Goal: Task Accomplishment & Management: Manage account settings

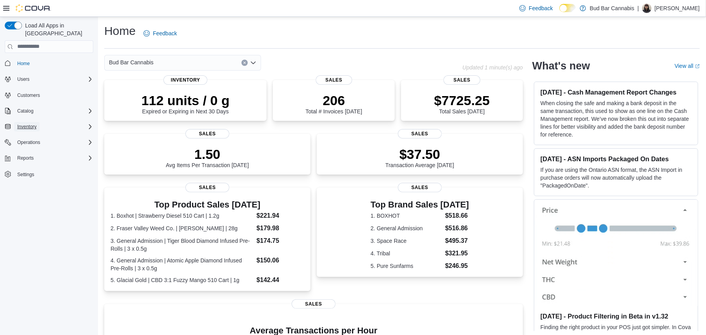
click at [30, 123] on span "Inventory" at bounding box center [26, 126] width 19 height 6
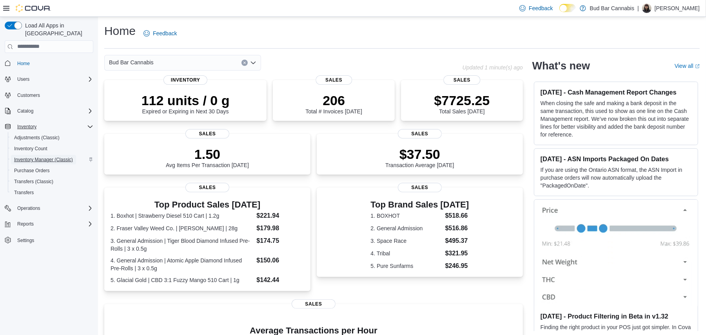
click at [49, 156] on span "Inventory Manager (Classic)" at bounding box center [43, 159] width 59 height 6
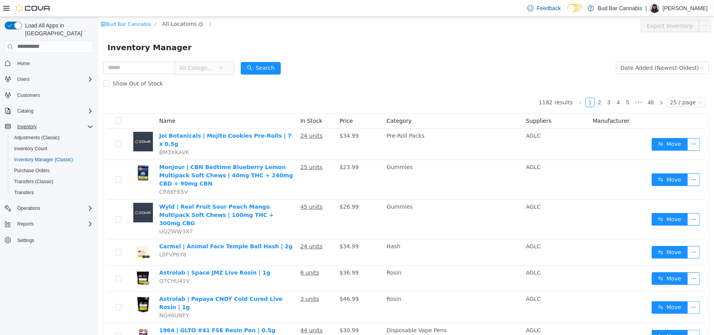
click at [171, 26] on span "All Locations" at bounding box center [179, 23] width 34 height 9
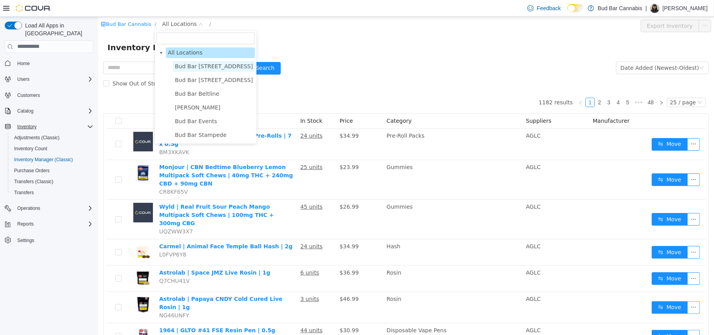
drag, startPoint x: 185, startPoint y: 72, endPoint x: 188, endPoint y: 62, distance: 10.2
click at [185, 66] on ul "Bud Bar 10 ST NW Bud Bar 14 ST NW Bud Bar Beltline Bud Bar Crowfoot Bud Bar Eve…" at bounding box center [205, 100] width 98 height 79
click at [188, 64] on span "Bud Bar [STREET_ADDRESS]" at bounding box center [213, 66] width 78 height 6
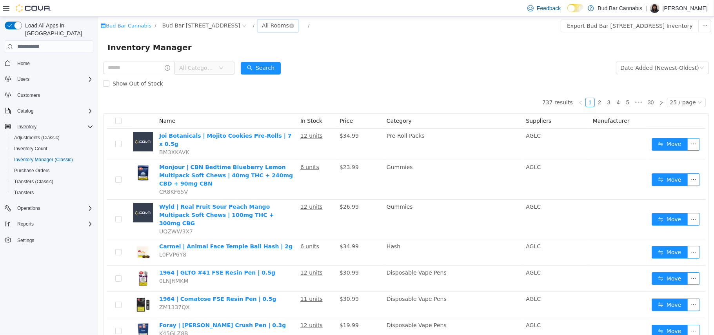
click at [261, 25] on div "All Rooms" at bounding box center [274, 25] width 27 height 12
click at [238, 60] on li "Product Return Room" at bounding box center [242, 66] width 47 height 13
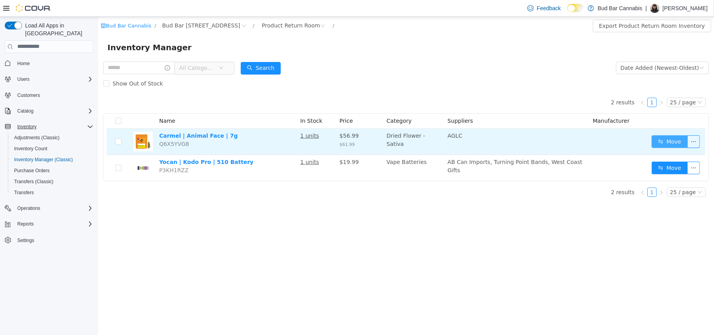
click at [669, 141] on button "Move" at bounding box center [669, 141] width 36 height 13
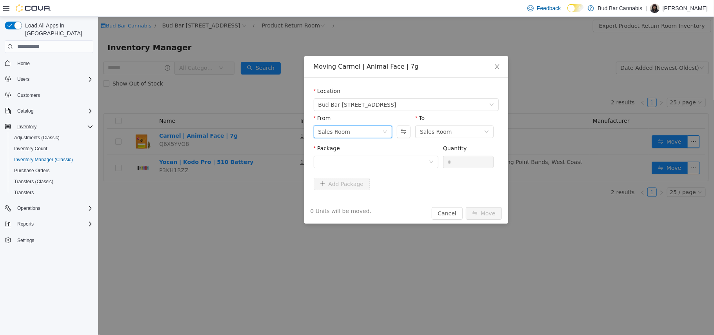
drag, startPoint x: 380, startPoint y: 128, endPoint x: 374, endPoint y: 136, distance: 9.6
click at [380, 129] on div "Sales Room" at bounding box center [350, 131] width 64 height 12
drag, startPoint x: 358, startPoint y: 167, endPoint x: 373, endPoint y: 170, distance: 15.8
click at [358, 168] on li "Product Return Room" at bounding box center [352, 172] width 78 height 13
click at [401, 157] on div at bounding box center [373, 162] width 110 height 12
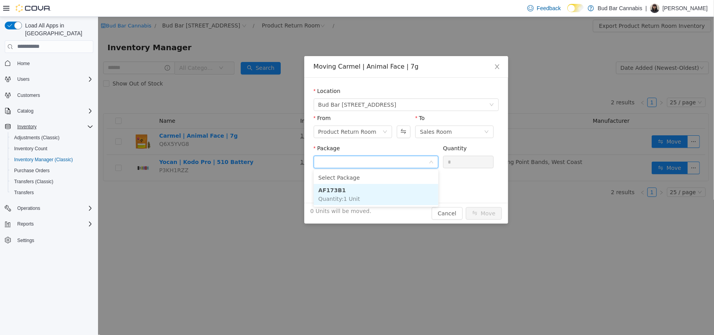
click at [405, 183] on li "AF173B1 Quantity : 1 Unit" at bounding box center [375, 193] width 125 height 21
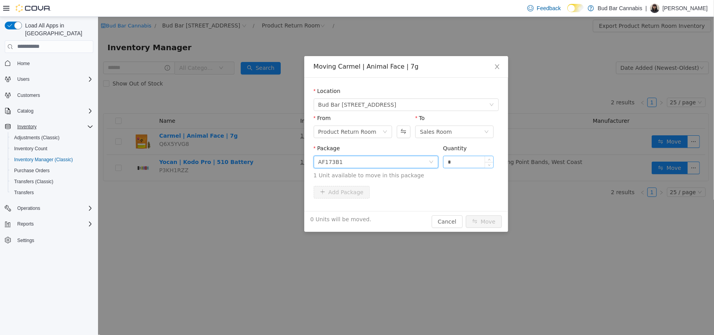
click at [465, 159] on input "*" at bounding box center [468, 162] width 50 height 12
type input "*"
click at [489, 216] on button "Move" at bounding box center [483, 221] width 36 height 13
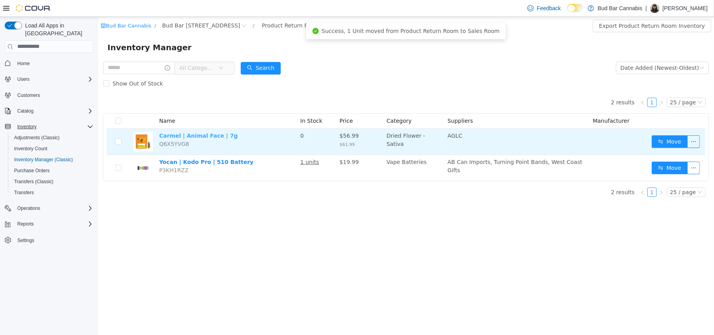
click at [169, 135] on link "Carmel | Animal Face | 7g" at bounding box center [198, 135] width 78 height 6
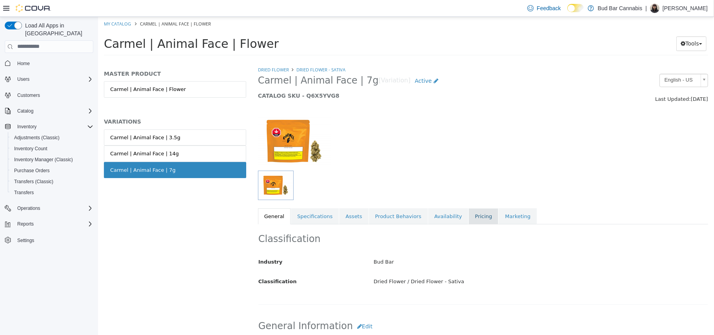
click at [468, 215] on link "Pricing" at bounding box center [483, 216] width 30 height 16
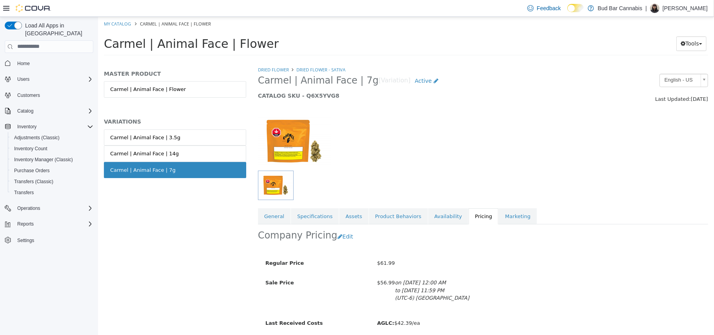
scroll to position [30, 0]
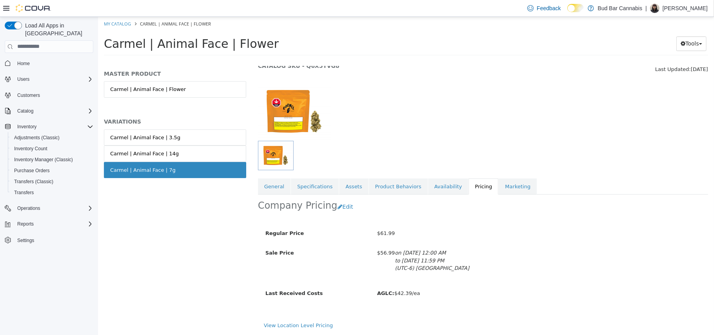
click at [451, 98] on div at bounding box center [483, 106] width 462 height 67
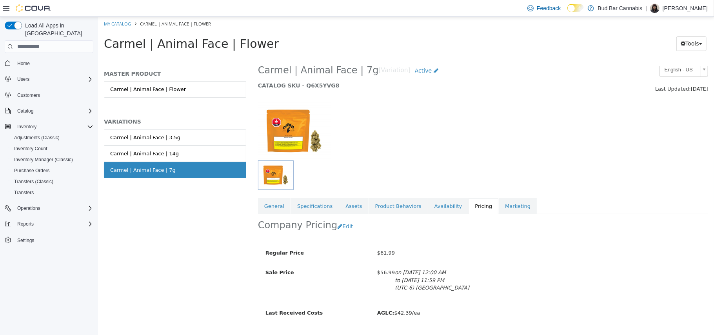
scroll to position [0, 0]
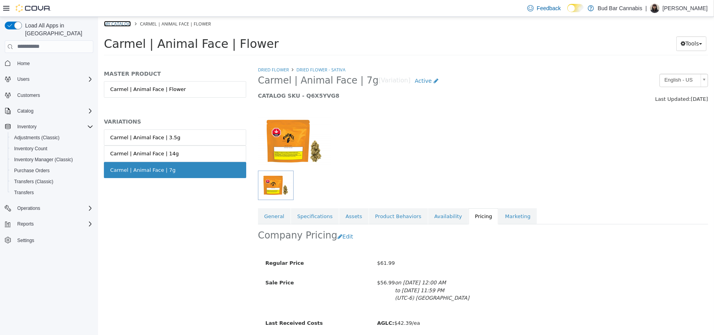
click at [123, 20] on link "My Catalog" at bounding box center [116, 23] width 27 height 6
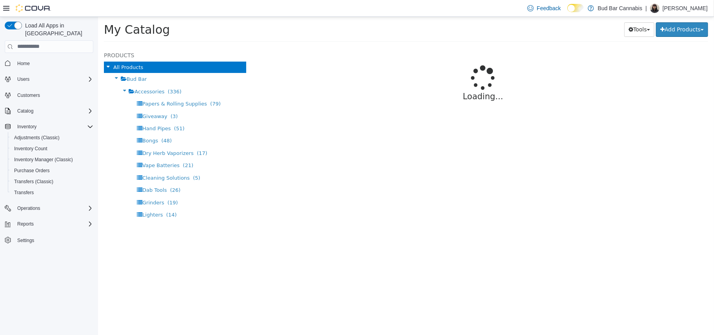
select select "**********"
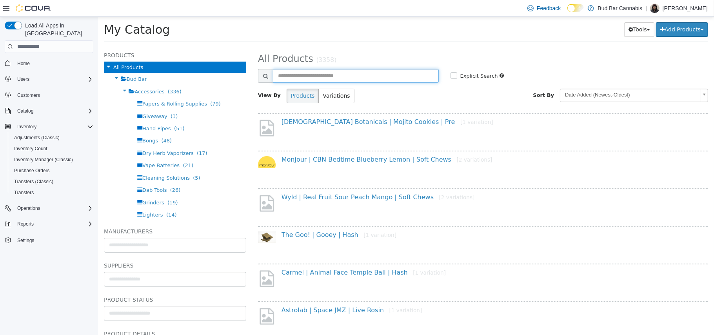
click at [306, 80] on input "text" at bounding box center [355, 76] width 166 height 14
type input "******"
select select "**********"
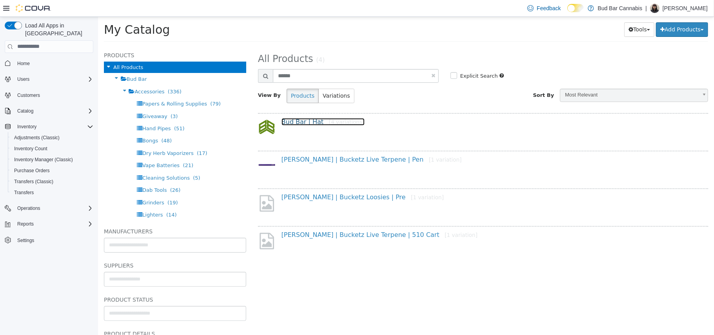
click at [293, 122] on link "Bud Bar | Hat [4 variations]" at bounding box center [322, 121] width 83 height 7
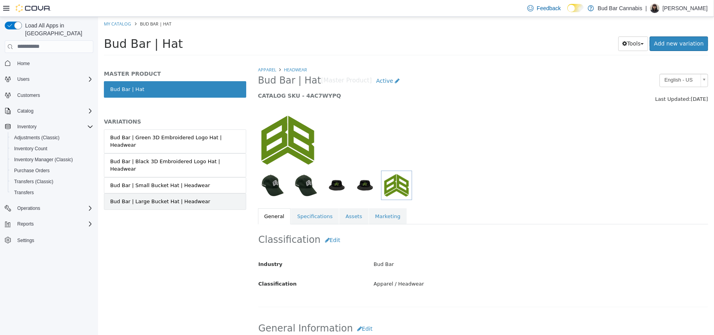
click at [170, 197] on div "Bud Bar | Large Bucket Hat | Headwear" at bounding box center [160, 201] width 100 height 8
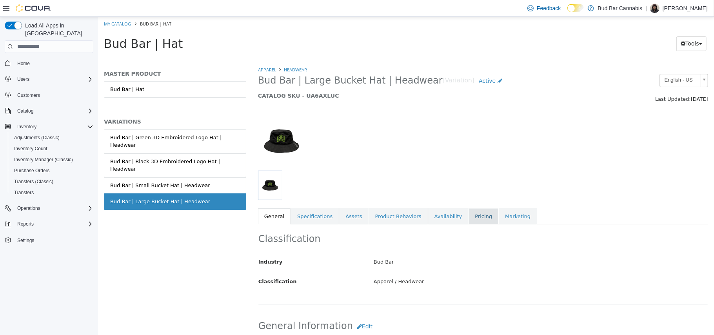
click at [475, 216] on link "Pricing" at bounding box center [483, 216] width 30 height 16
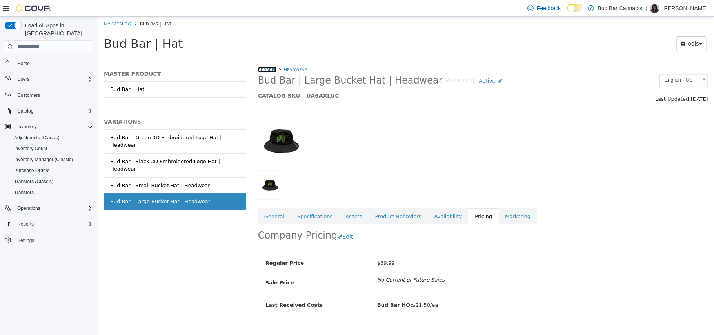
click at [263, 67] on link "Apparel" at bounding box center [266, 69] width 18 height 6
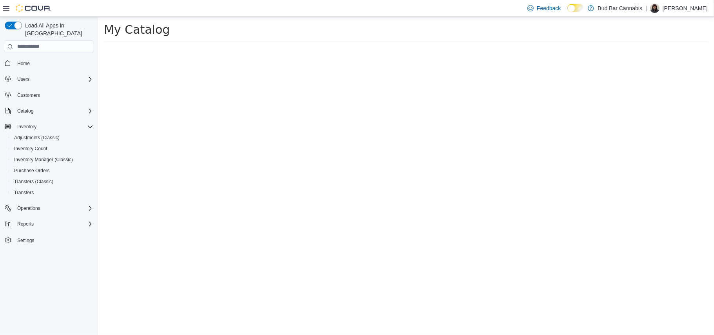
select select "**********"
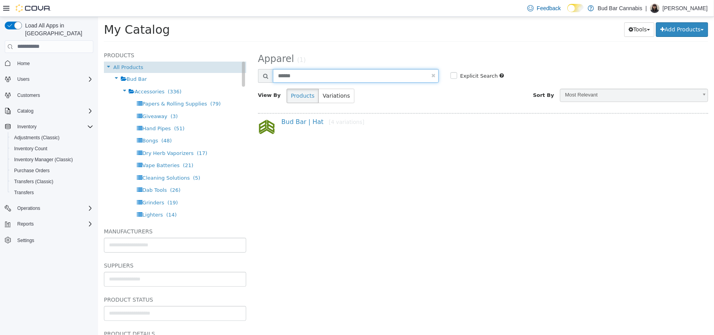
drag, startPoint x: 312, startPoint y: 77, endPoint x: 237, endPoint y: 62, distance: 76.5
click at [238, 46] on div "Products All Products Bud Bar Accessories (336) Papers & Rolling Supplies (79) …" at bounding box center [406, 46] width 616 height 0
type input "******"
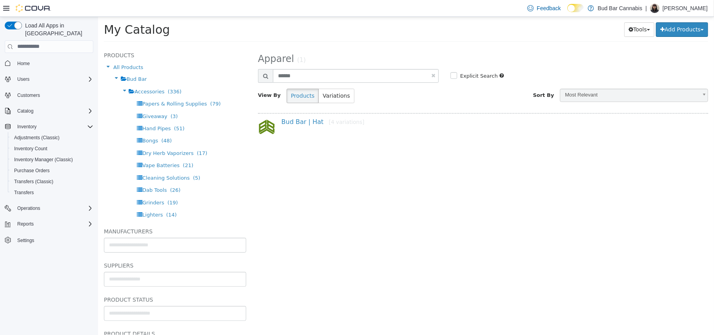
select select "**********"
click at [344, 124] on link "Bud Bar | Apparel | Hoodies [20 variations]" at bounding box center [346, 121] width 131 height 7
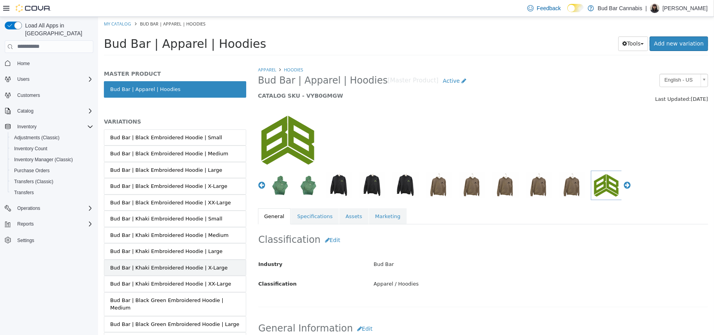
click at [177, 274] on link "Bud Bar | Khaki Embroidered Hoodie | X-Large" at bounding box center [174, 267] width 142 height 16
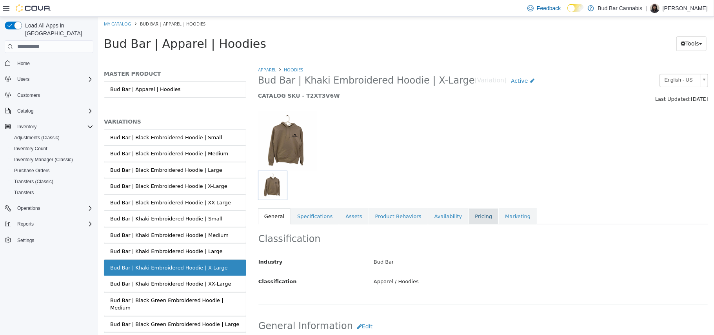
click at [468, 214] on link "Pricing" at bounding box center [483, 216] width 30 height 16
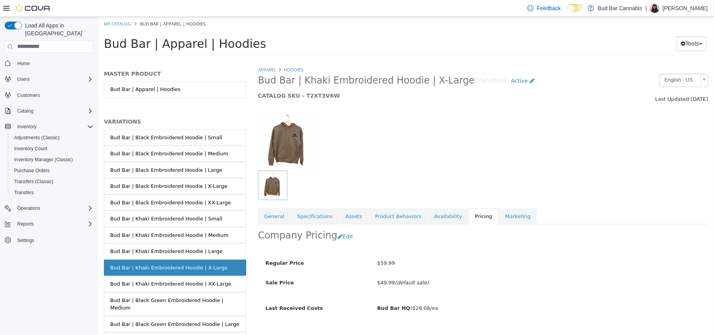
drag, startPoint x: 624, startPoint y: 152, endPoint x: 624, endPoint y: 147, distance: 4.7
click at [624, 147] on div at bounding box center [483, 136] width 462 height 67
click at [189, 222] on div "Bud Bar | Khaki Embroidered Hoodie | Small" at bounding box center [166, 218] width 112 height 8
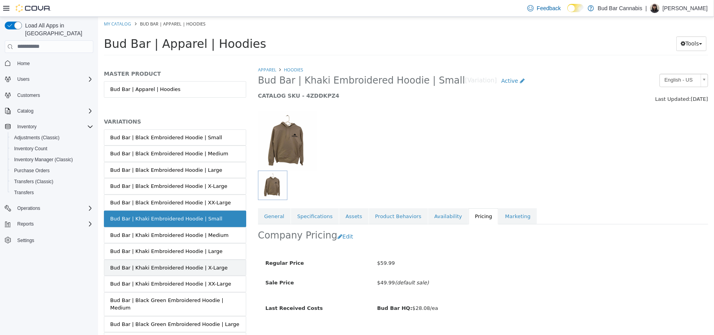
click at [196, 270] on div "Bud Bar | Khaki Embroidered Hoodie | X-Large" at bounding box center [169, 267] width 118 height 8
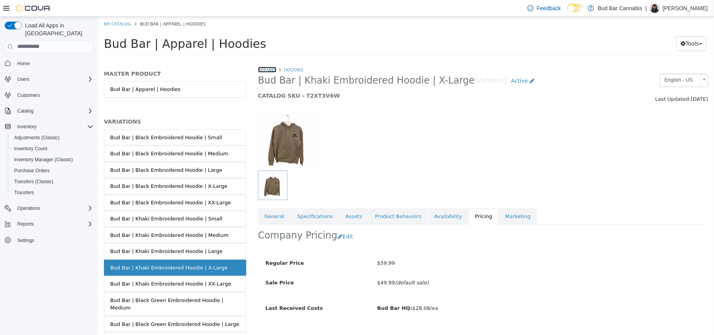
click at [271, 72] on link "Apparel" at bounding box center [266, 69] width 18 height 6
select select "**********"
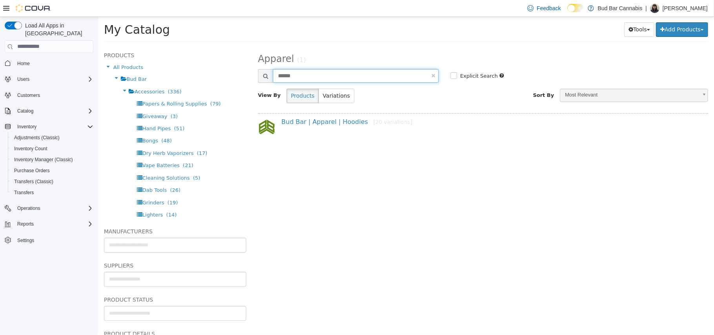
drag, startPoint x: 304, startPoint y: 74, endPoint x: 192, endPoint y: 51, distance: 114.8
click at [192, 46] on div "Products All Products Bud Bar Accessories (336) Papers & Rolling Supplies (79) …" at bounding box center [406, 46] width 616 height 0
select select "**********"
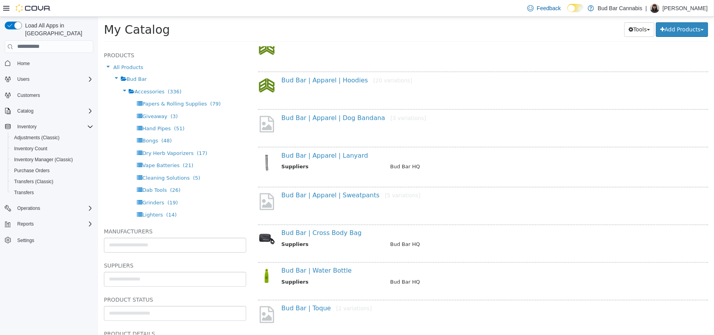
scroll to position [93, 0]
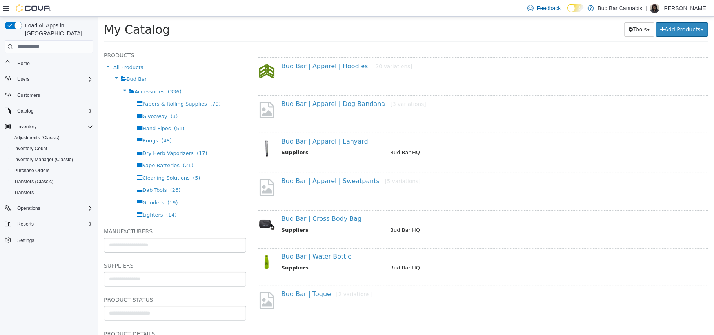
click at [330, 249] on div "Bud Bar | Water Bottle Suppliers Bud Bar HQ" at bounding box center [482, 264] width 450 height 34
click at [331, 252] on link "Bud Bar | Water Bottle" at bounding box center [316, 255] width 70 height 7
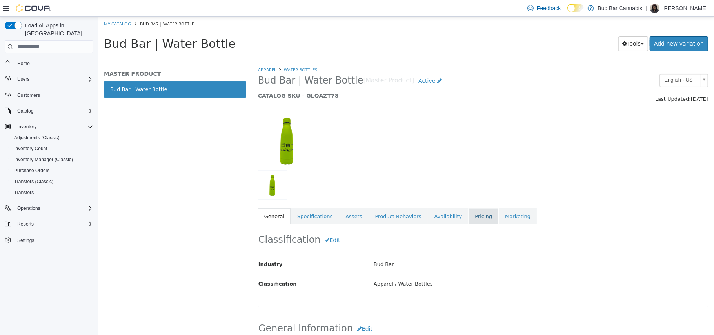
click at [469, 216] on link "Pricing" at bounding box center [483, 216] width 30 height 16
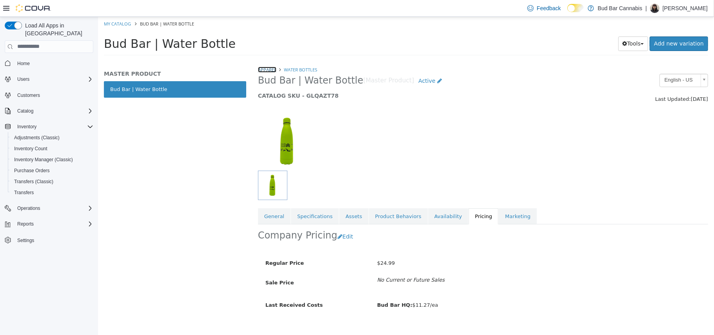
click at [273, 67] on link "Apparel" at bounding box center [266, 69] width 18 height 6
select select "**********"
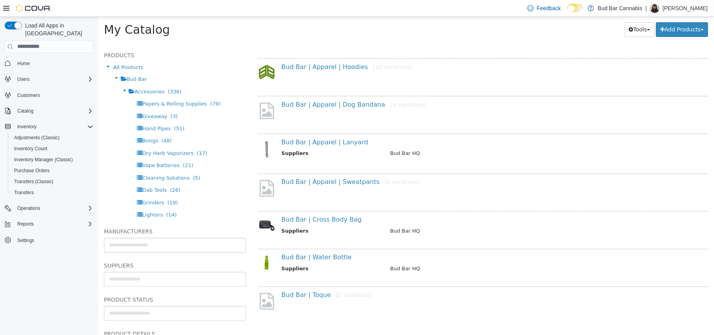
scroll to position [93, 0]
click at [333, 178] on link "Bud Bar | Apparel | Sweatpants [5 variations]" at bounding box center [350, 180] width 139 height 7
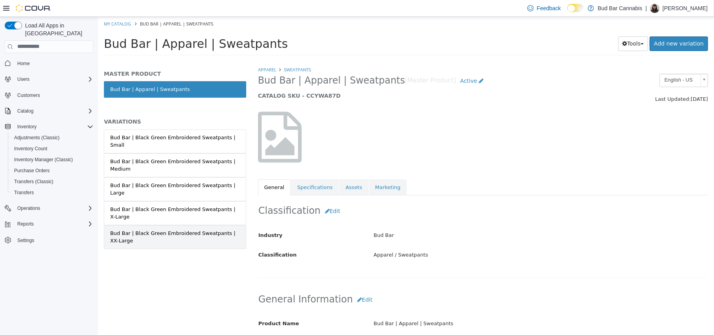
click at [229, 229] on div "Bud Bar | Black Green Embroidered Sweatpants | XX-Large" at bounding box center [175, 236] width 130 height 15
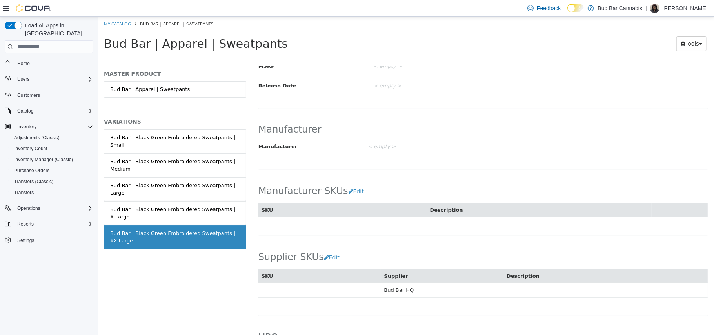
scroll to position [48, 0]
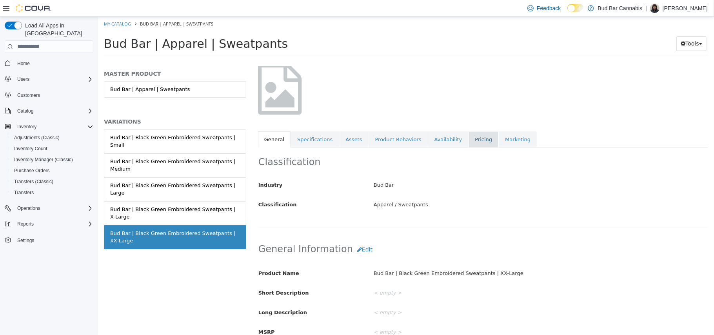
click at [468, 145] on link "Pricing" at bounding box center [483, 139] width 30 height 16
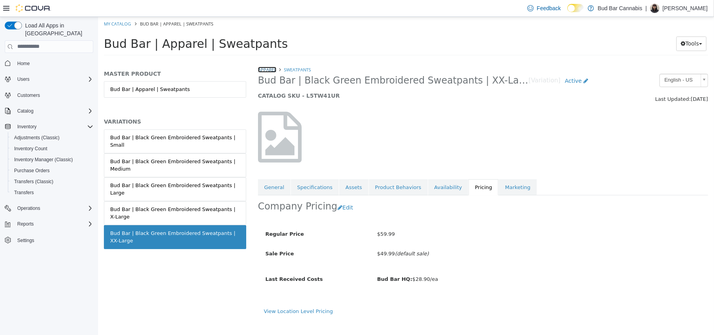
click at [270, 68] on link "Apparel" at bounding box center [266, 69] width 18 height 6
select select "**********"
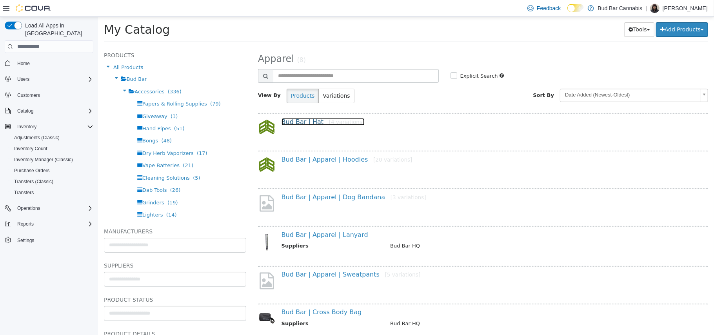
click at [310, 121] on link "Bud Bar | Hat [4 variations]" at bounding box center [322, 121] width 83 height 7
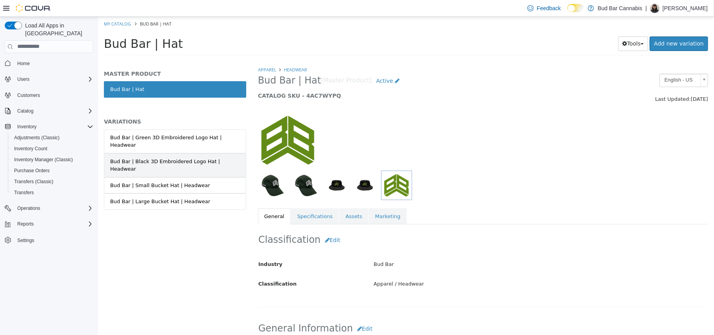
click at [206, 158] on link "Bud Bar | Black 3D Embroidered Logo Hat | Headwear" at bounding box center [174, 165] width 142 height 24
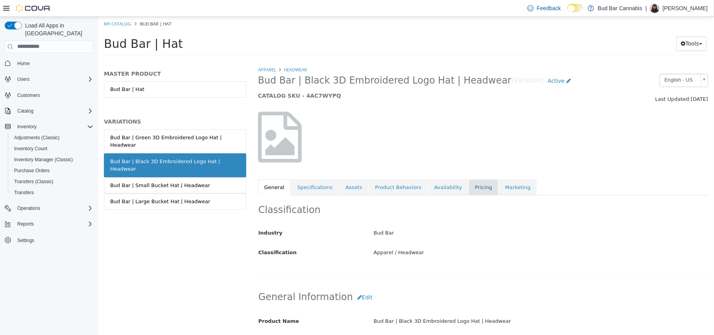
click at [468, 185] on link "Pricing" at bounding box center [483, 187] width 30 height 16
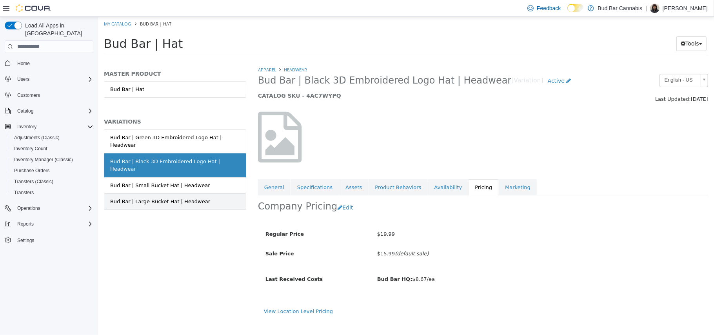
click at [193, 197] on div "Bud Bar | Large Bucket Hat | Headwear" at bounding box center [160, 201] width 100 height 8
